Goal: Task Accomplishment & Management: Manage account settings

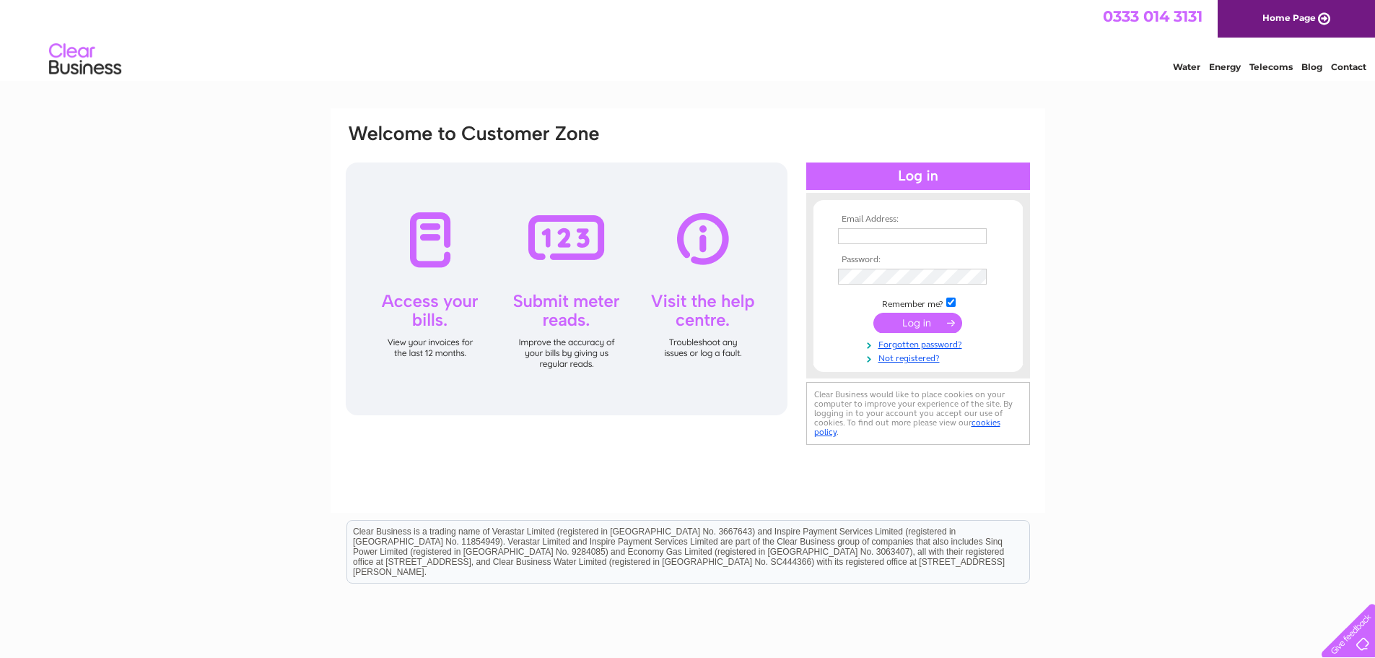
type input "chris.noake@search4local.co.uk"
click at [918, 325] on input "submit" at bounding box center [918, 323] width 89 height 20
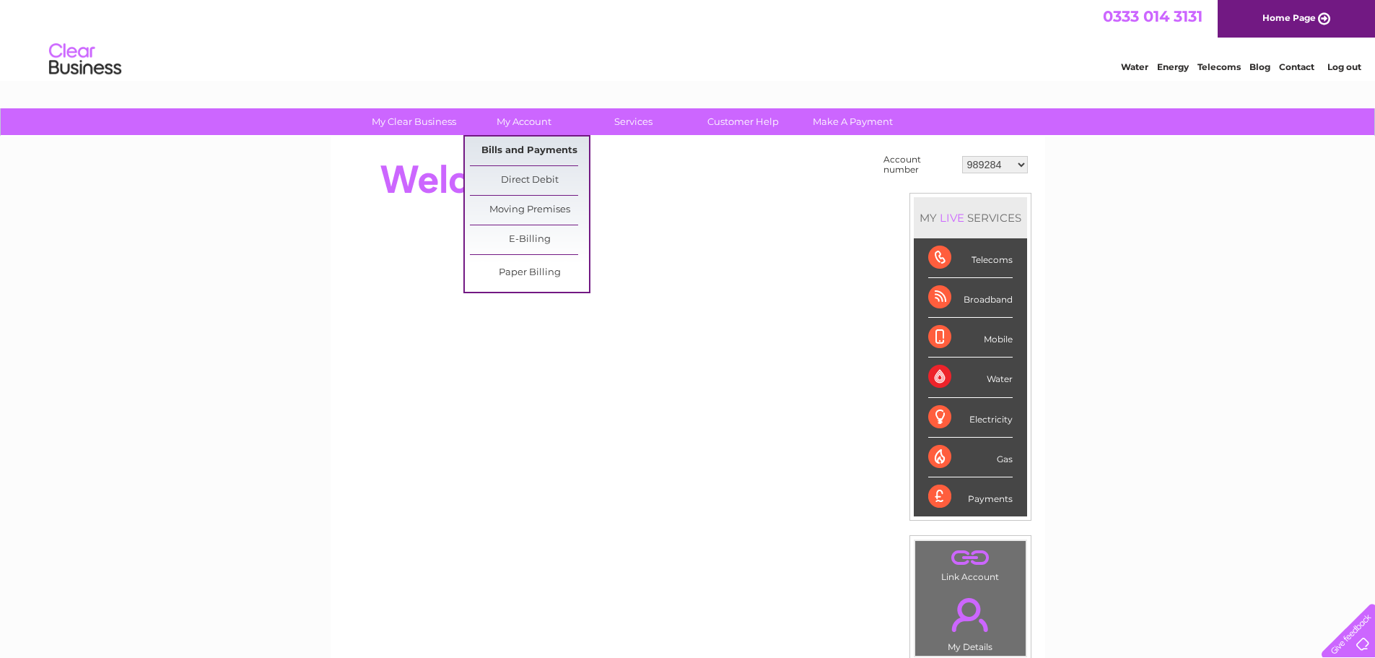
click at [536, 142] on link "Bills and Payments" at bounding box center [529, 150] width 119 height 29
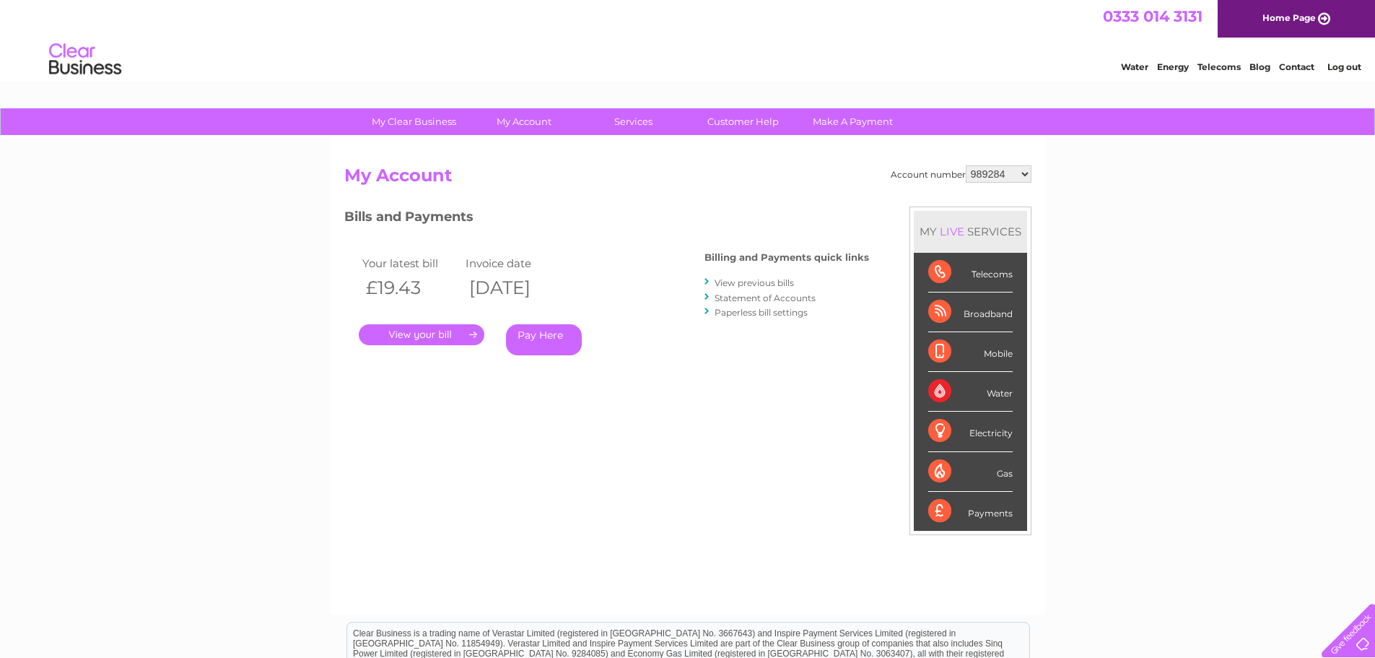
click at [1017, 173] on select "989284 30275387" at bounding box center [999, 173] width 66 height 17
select select "30275387"
click at [966, 165] on select "989284 30275387" at bounding box center [999, 173] width 66 height 17
click at [430, 334] on link "." at bounding box center [422, 334] width 126 height 21
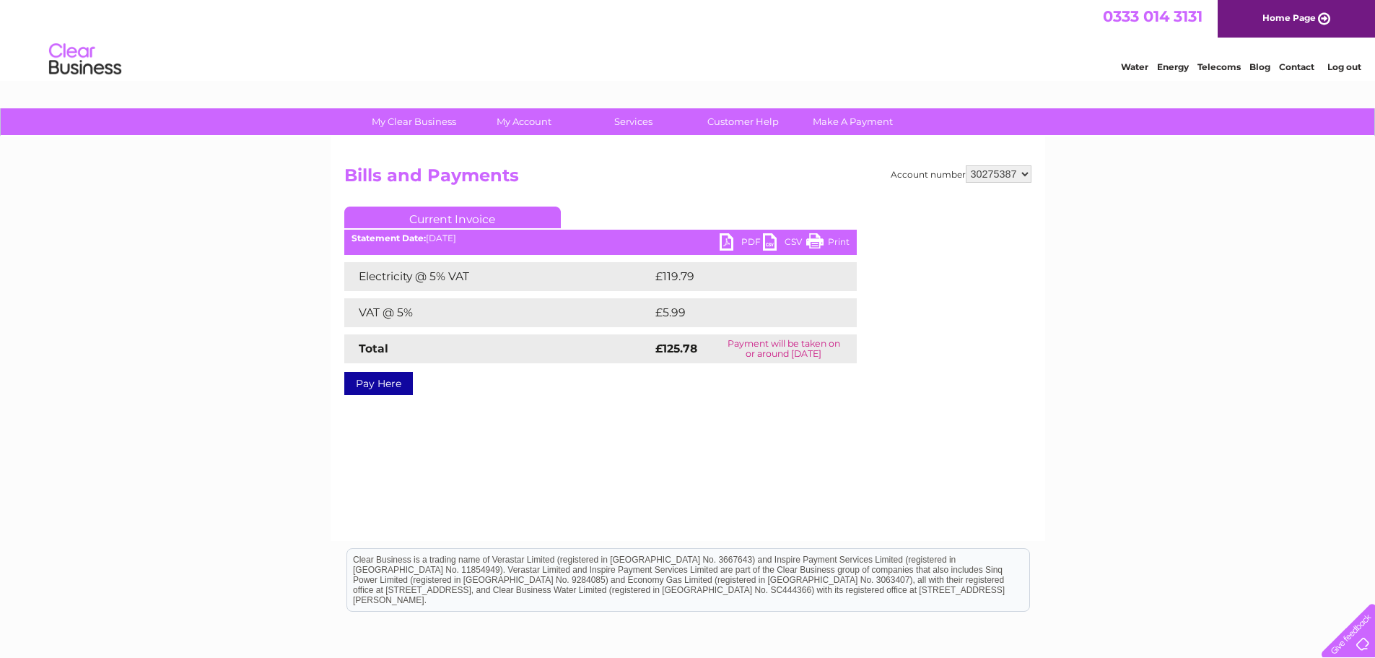
click at [735, 244] on link "PDF" at bounding box center [741, 243] width 43 height 21
